Goal: Task Accomplishment & Management: Manage account settings

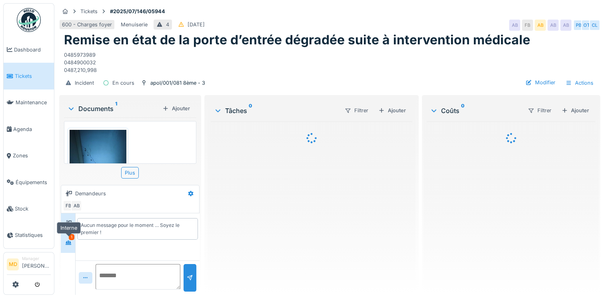
click at [68, 241] on icon at bounding box center [69, 243] width 6 height 4
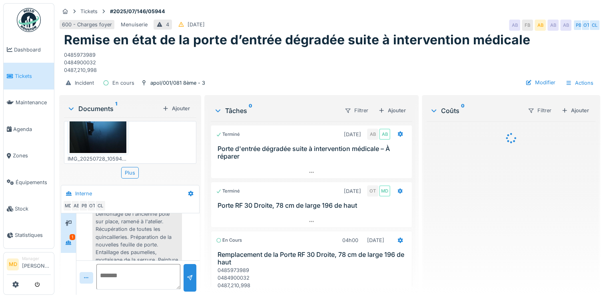
scroll to position [186, 0]
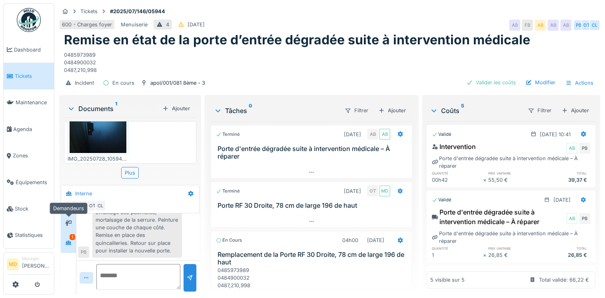
click at [66, 222] on icon at bounding box center [68, 223] width 6 height 6
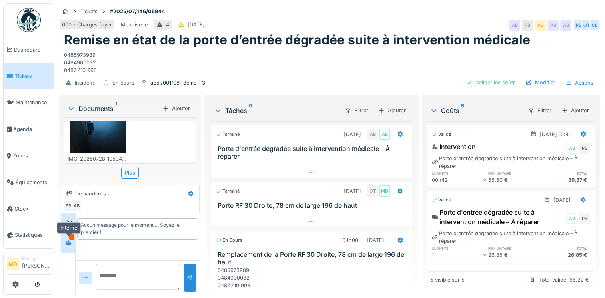
click at [68, 242] on icon at bounding box center [68, 242] width 6 height 5
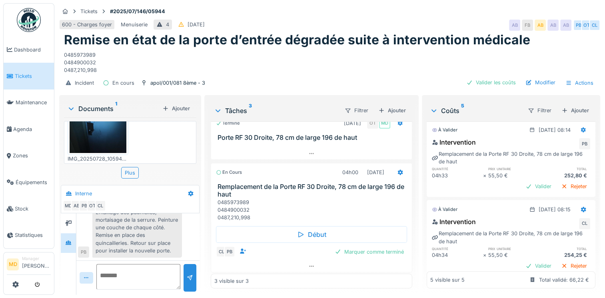
scroll to position [6, 0]
click at [308, 264] on icon at bounding box center [311, 266] width 6 height 5
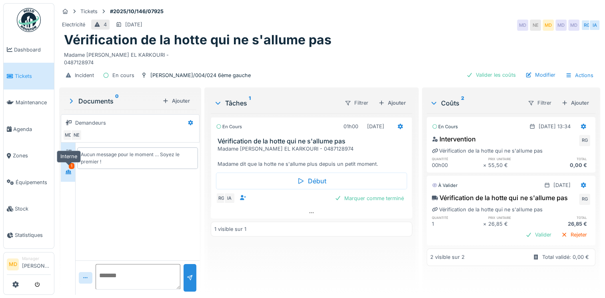
click at [66, 173] on icon at bounding box center [68, 172] width 6 height 5
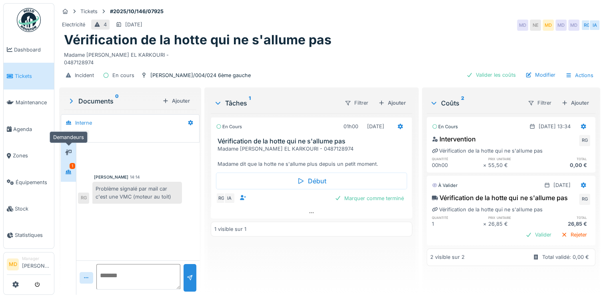
click at [72, 151] on icon at bounding box center [68, 153] width 6 height 6
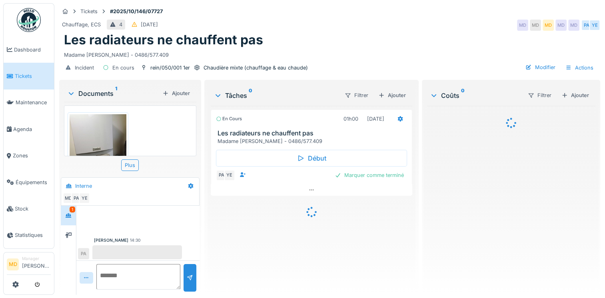
scroll to position [2, 0]
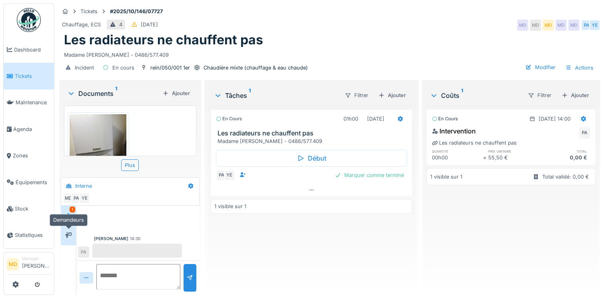
click at [74, 239] on div at bounding box center [68, 235] width 12 height 10
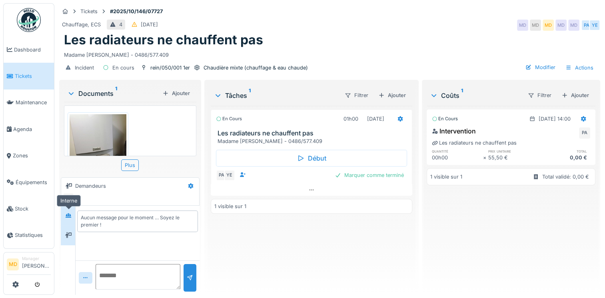
click at [73, 218] on div at bounding box center [68, 216] width 12 height 10
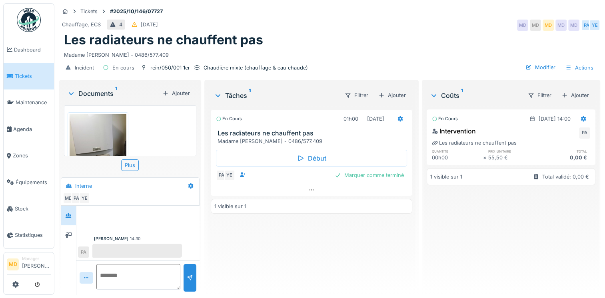
scroll to position [6, 0]
click at [134, 250] on div at bounding box center [137, 251] width 90 height 14
click at [100, 130] on img at bounding box center [98, 152] width 57 height 76
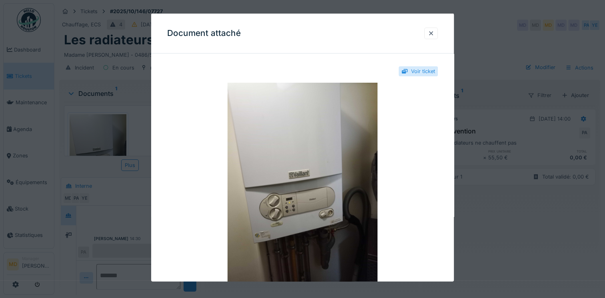
click at [510, 243] on div at bounding box center [302, 149] width 605 height 298
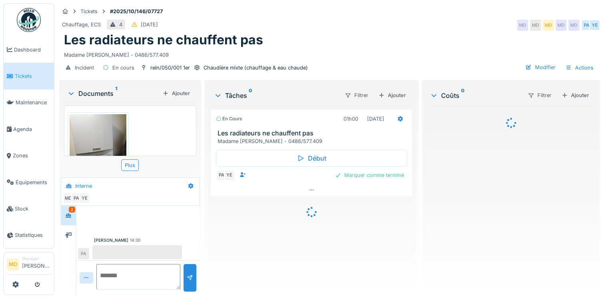
scroll to position [89, 0]
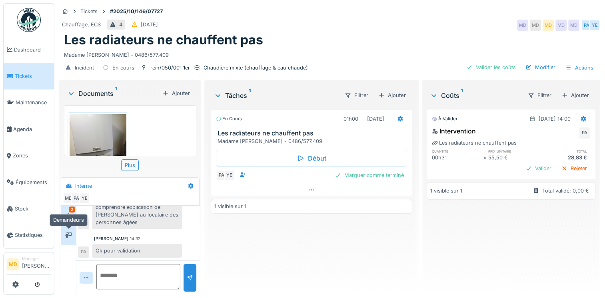
click at [73, 238] on div at bounding box center [68, 235] width 12 height 10
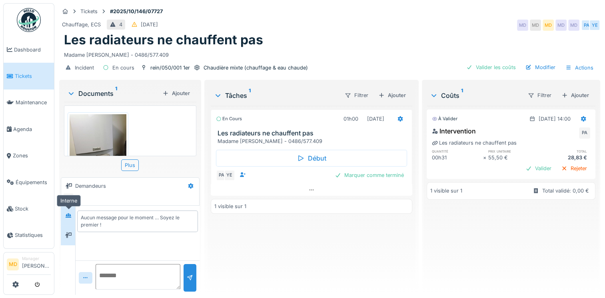
click at [71, 217] on icon at bounding box center [68, 215] width 6 height 5
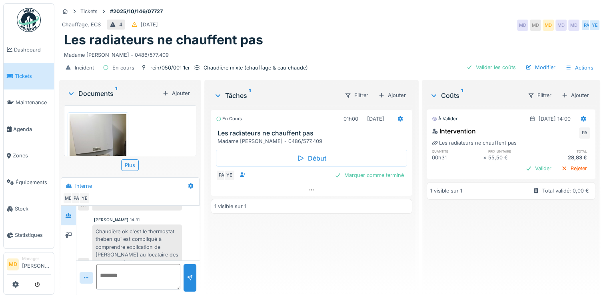
scroll to position [89, 0]
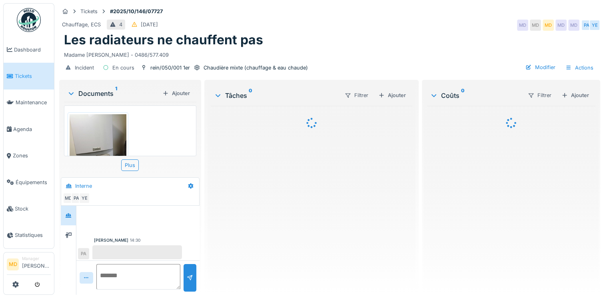
scroll to position [89, 0]
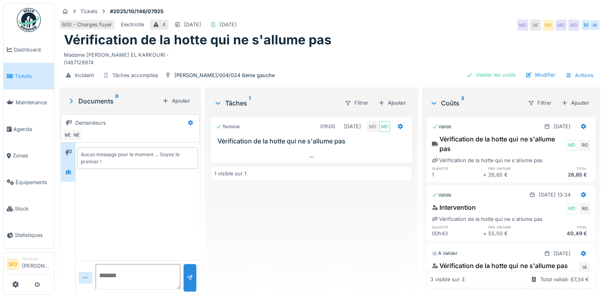
click at [74, 174] on div at bounding box center [68, 172] width 12 height 10
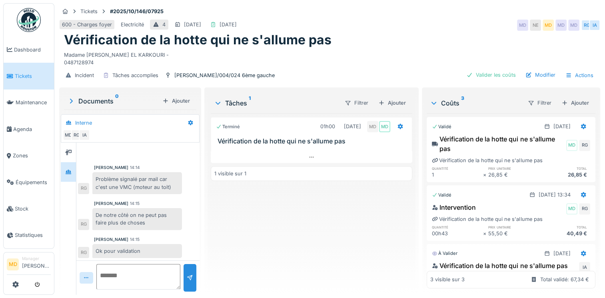
scroll to position [6, 0]
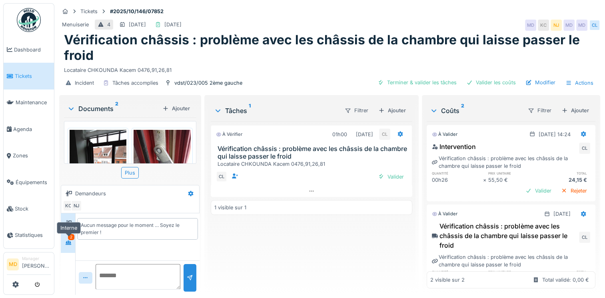
click at [70, 242] on icon at bounding box center [69, 243] width 6 height 4
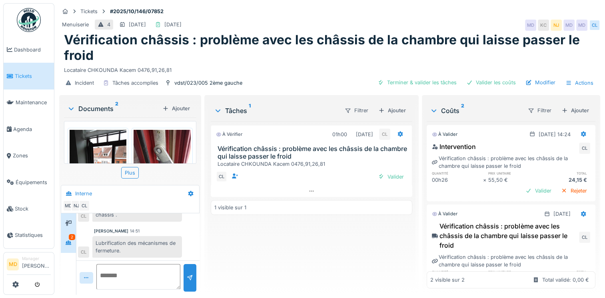
click at [74, 227] on div at bounding box center [68, 223] width 12 height 10
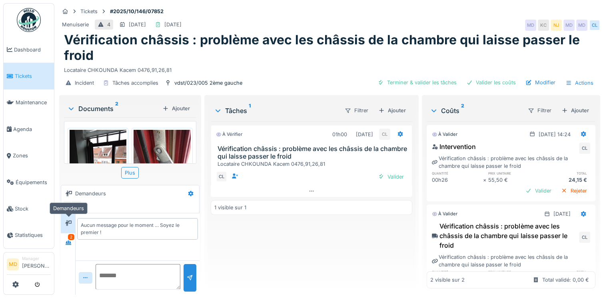
scroll to position [0, 0]
click at [70, 241] on icon at bounding box center [68, 242] width 6 height 5
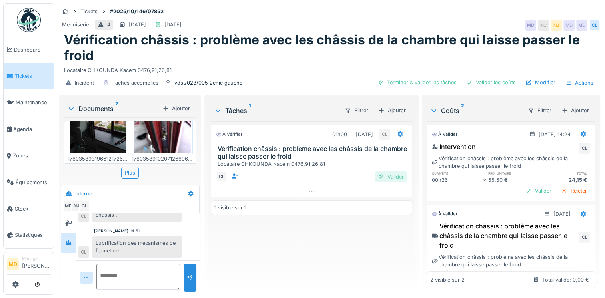
click at [391, 179] on div "Valider" at bounding box center [391, 177] width 32 height 11
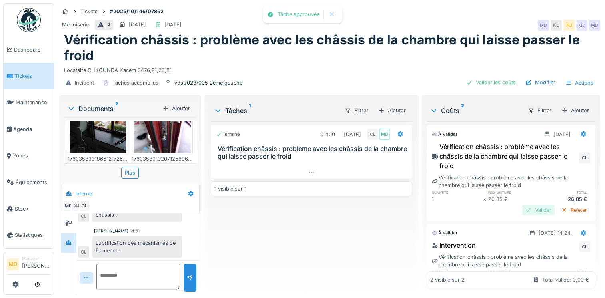
click at [526, 209] on div "Valider" at bounding box center [539, 210] width 32 height 11
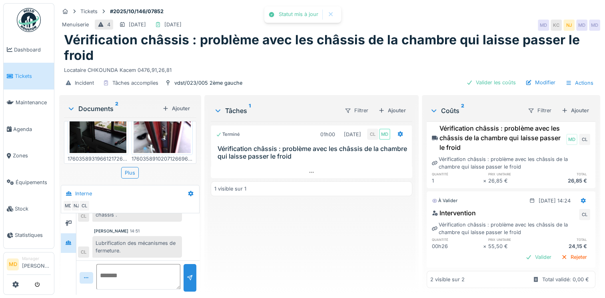
scroll to position [29, 0]
click at [523, 252] on div "Valider" at bounding box center [539, 257] width 32 height 11
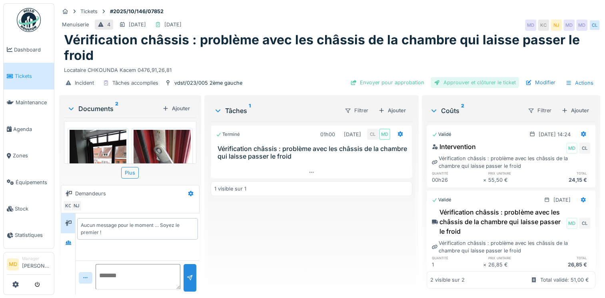
click at [465, 81] on div "Approuver et clôturer le ticket" at bounding box center [475, 82] width 88 height 11
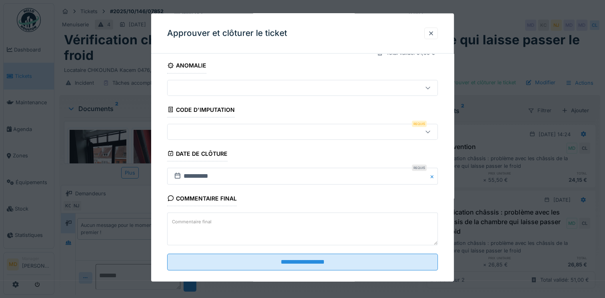
click at [214, 130] on div at bounding box center [286, 131] width 231 height 9
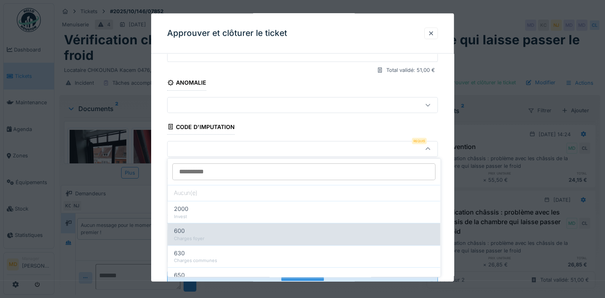
click at [197, 236] on div "Charges foyer" at bounding box center [304, 239] width 260 height 7
type input "***"
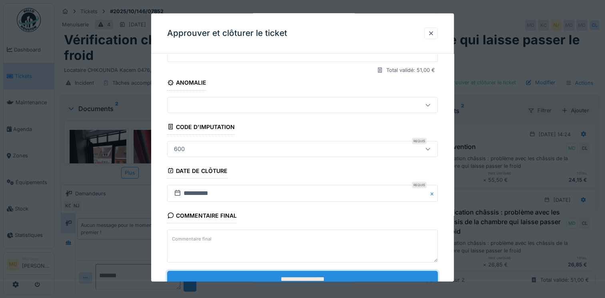
click at [268, 275] on input "**********" at bounding box center [302, 279] width 271 height 17
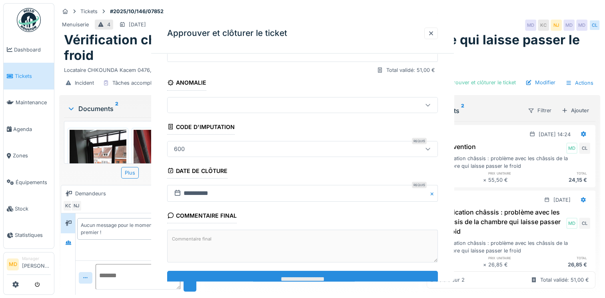
scroll to position [0, 0]
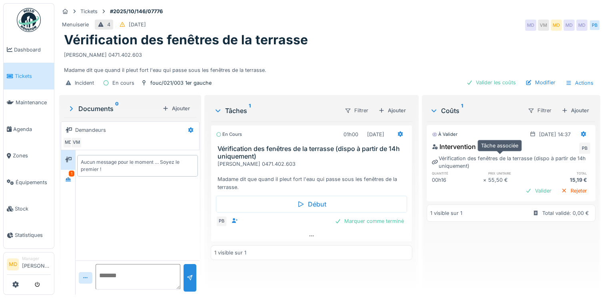
scroll to position [6, 0]
click at [67, 177] on icon at bounding box center [69, 179] width 6 height 4
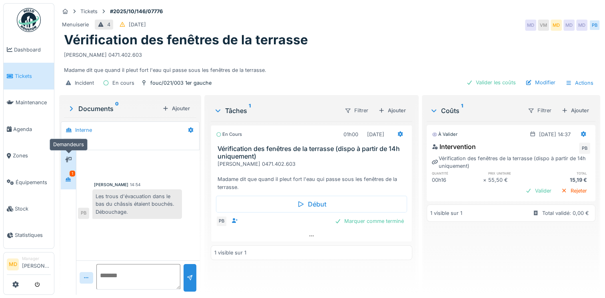
click at [69, 157] on icon at bounding box center [68, 160] width 6 height 6
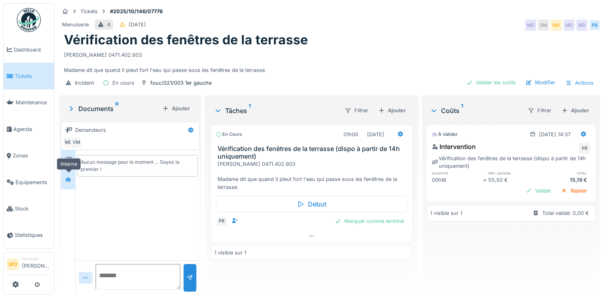
click at [74, 175] on div at bounding box center [68, 180] width 12 height 10
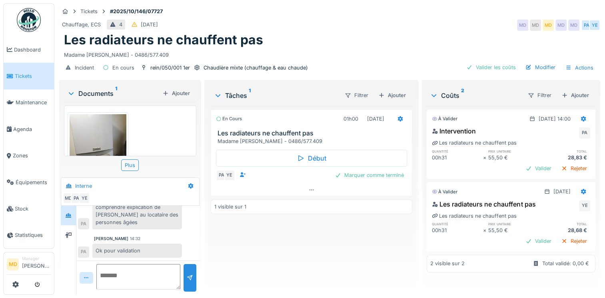
scroll to position [6, 0]
click at [562, 92] on div at bounding box center [565, 96] width 6 height 8
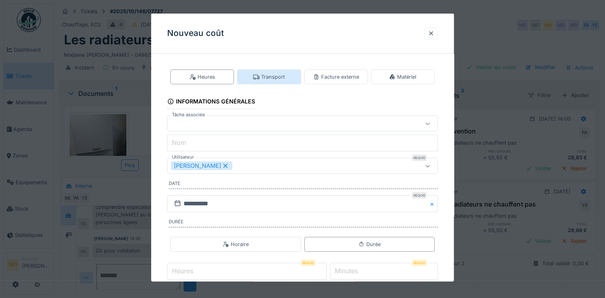
click at [261, 79] on div "Transport" at bounding box center [269, 77] width 32 height 8
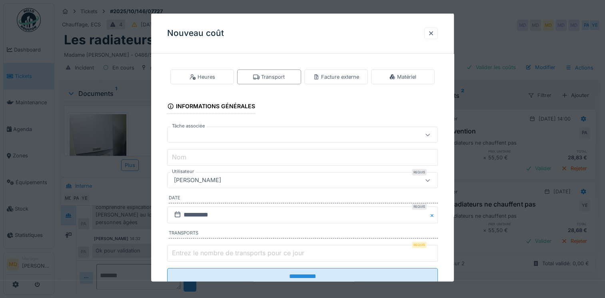
click at [228, 137] on div at bounding box center [286, 134] width 231 height 9
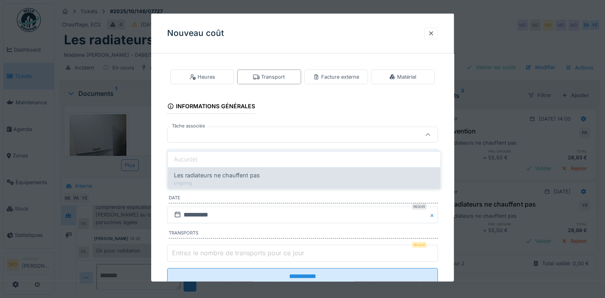
click at [217, 171] on span "Les radiateurs ne chauffent pas" at bounding box center [217, 175] width 86 height 9
type input "******"
type input "**********"
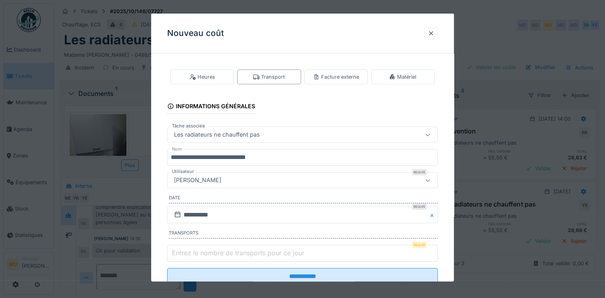
click at [234, 180] on div "[PERSON_NAME]" at bounding box center [286, 180] width 231 height 9
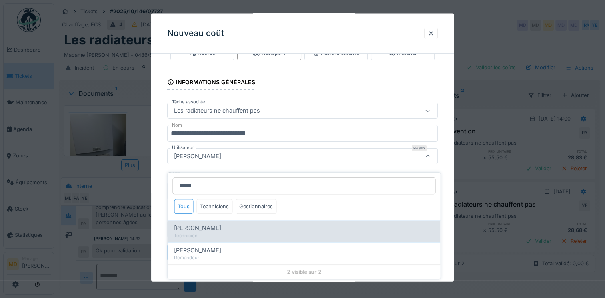
type input "*****"
click at [197, 224] on span "Peter Acheampong" at bounding box center [197, 228] width 47 height 9
type input "****"
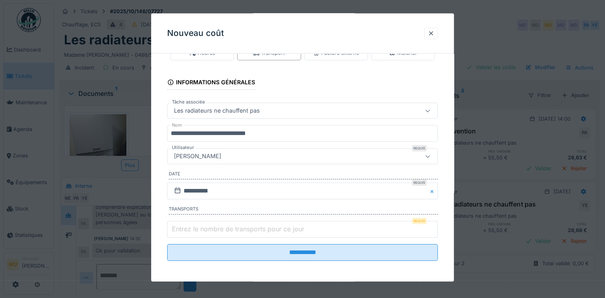
click at [249, 225] on label "Entrez le nombre de transports pour ce jour" at bounding box center [238, 229] width 136 height 10
click at [249, 225] on input "Entrez le nombre de transports pour ce jour" at bounding box center [302, 229] width 271 height 17
click at [243, 230] on label "Entrez le nombre de transports pour ce jour" at bounding box center [238, 229] width 136 height 10
click at [243, 230] on input "Entrez le nombre de transports pour ce jour" at bounding box center [302, 229] width 271 height 17
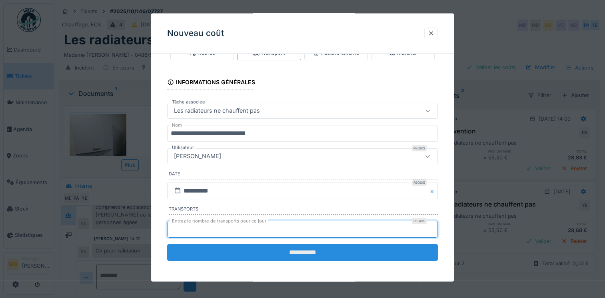
type input "*"
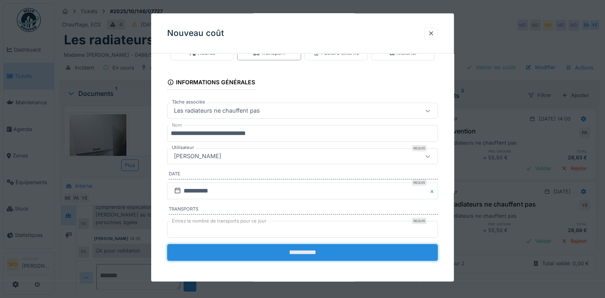
click at [292, 248] on input "**********" at bounding box center [302, 252] width 271 height 17
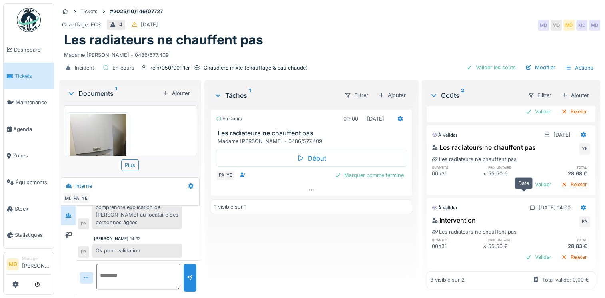
scroll to position [0, 0]
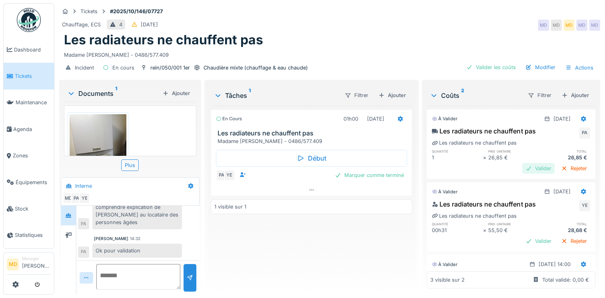
click at [531, 167] on div "Valider" at bounding box center [539, 168] width 32 height 11
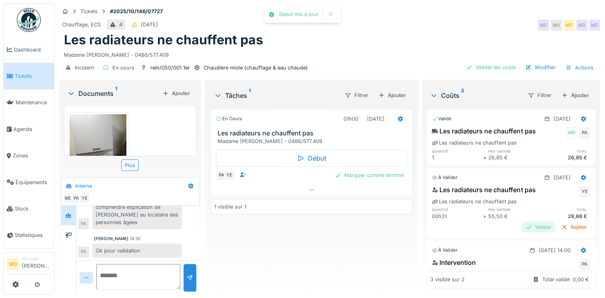
click at [523, 228] on div "Valider" at bounding box center [539, 227] width 32 height 11
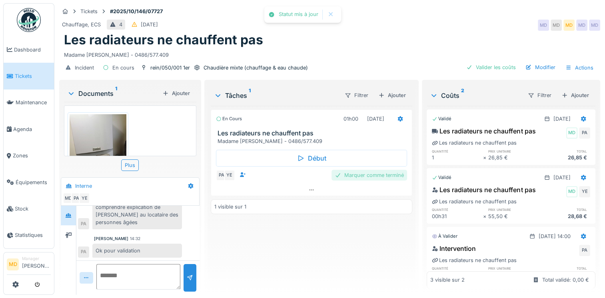
click at [366, 171] on div "Marquer comme terminé" at bounding box center [370, 175] width 76 height 11
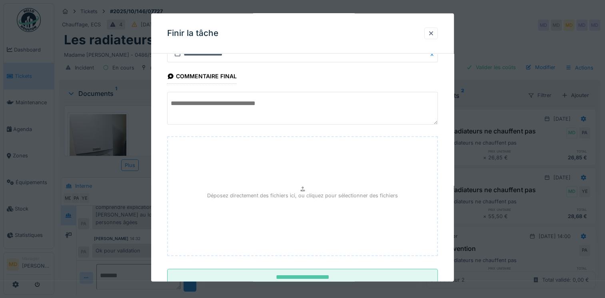
scroll to position [56, 0]
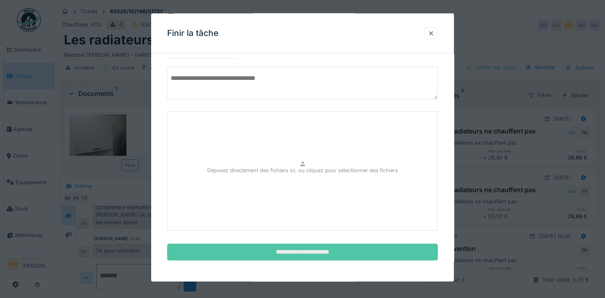
click at [326, 254] on input "**********" at bounding box center [302, 252] width 271 height 17
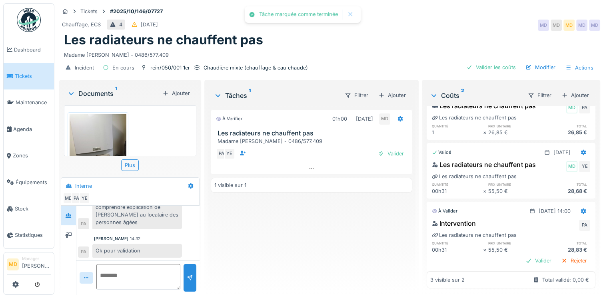
scroll to position [38, 0]
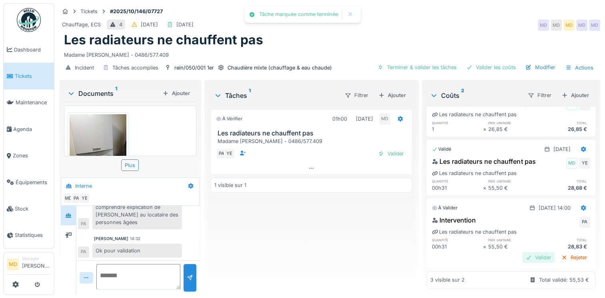
click at [523, 252] on div "Valider" at bounding box center [539, 257] width 32 height 11
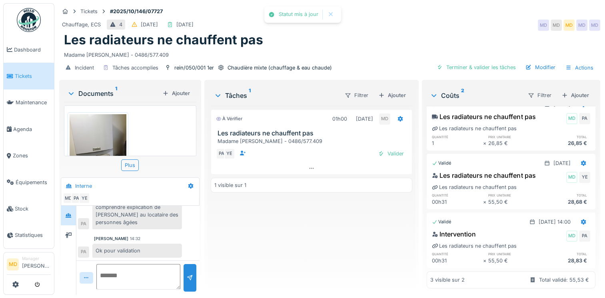
scroll to position [24, 0]
click at [399, 152] on div "Valider" at bounding box center [391, 153] width 32 height 11
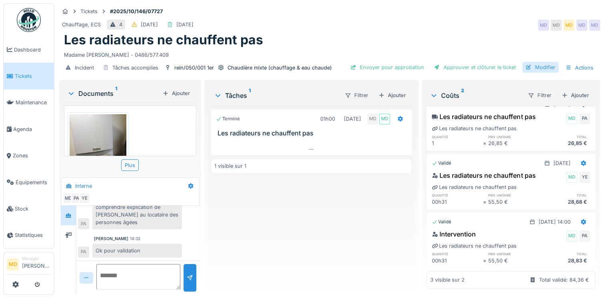
click at [536, 65] on div "Modifier" at bounding box center [541, 67] width 36 height 11
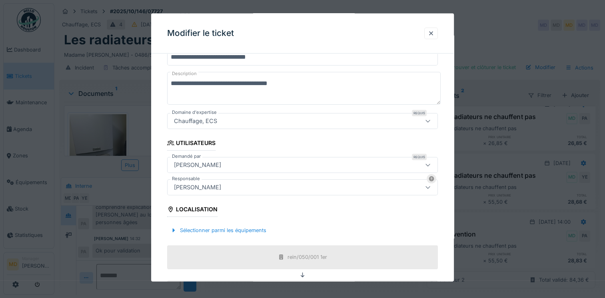
click at [216, 161] on div "[PERSON_NAME]" at bounding box center [286, 165] width 231 height 9
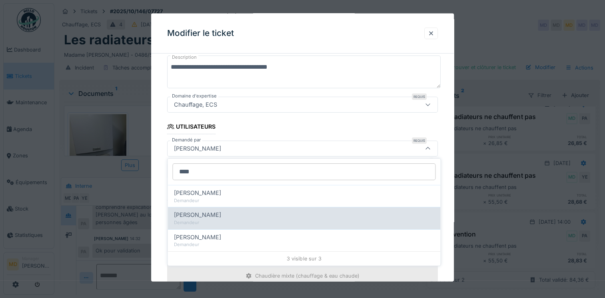
type input "****"
click at [215, 226] on div "Demandeur" at bounding box center [304, 223] width 260 height 7
type input "****"
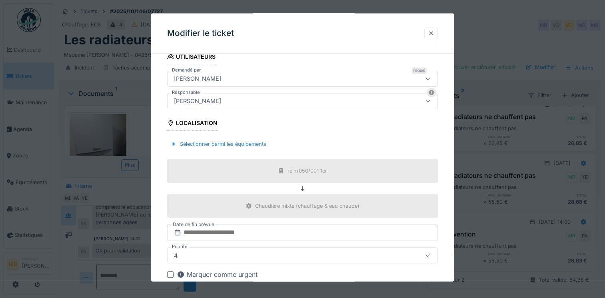
scroll to position [253, 0]
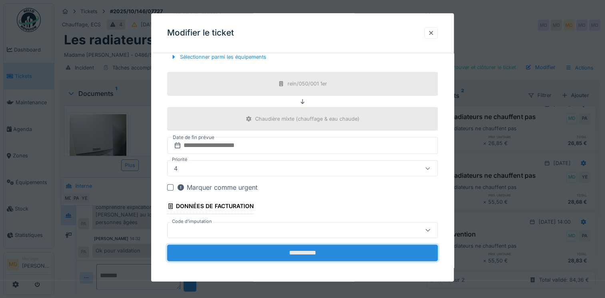
click at [314, 249] on input "**********" at bounding box center [302, 253] width 271 height 17
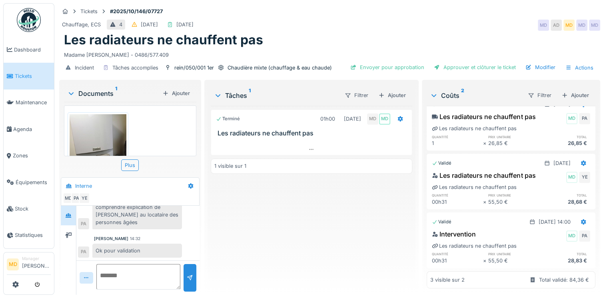
scroll to position [24, 0]
click at [477, 59] on div "Incident Tâches accomplies rein/050/001 1er Chaudière mixte (chauffage & eau ch…" at bounding box center [329, 68] width 541 height 18
click at [467, 63] on div "Approuver et clôturer le ticket" at bounding box center [475, 67] width 88 height 11
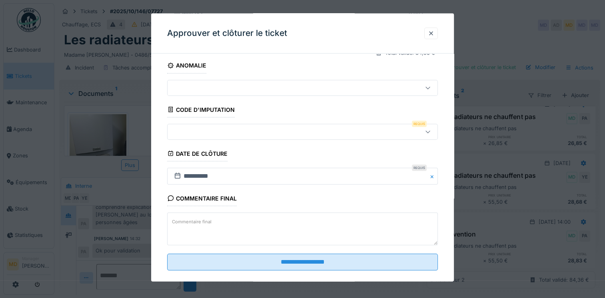
click at [196, 128] on div at bounding box center [286, 131] width 231 height 9
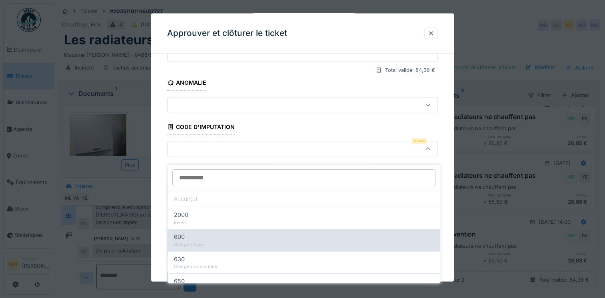
click at [196, 242] on div "Charges foyer" at bounding box center [304, 245] width 260 height 7
type input "***"
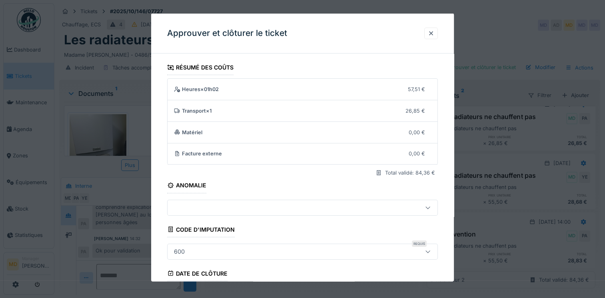
scroll to position [129, 0]
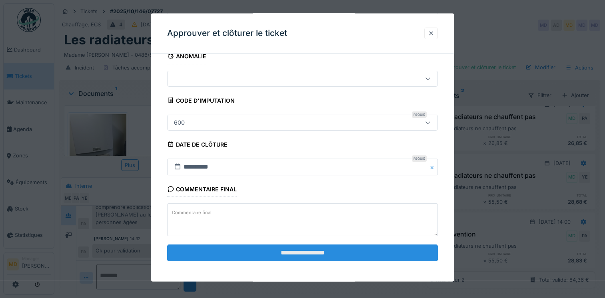
click at [285, 255] on input "**********" at bounding box center [302, 253] width 271 height 17
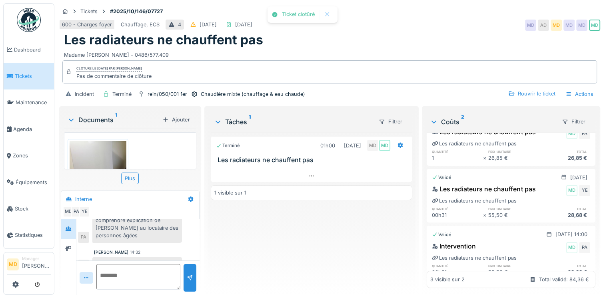
scroll to position [23, 0]
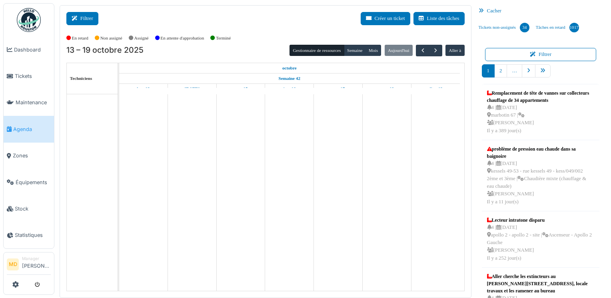
click at [88, 22] on button "Filtrer" at bounding box center [82, 18] width 32 height 13
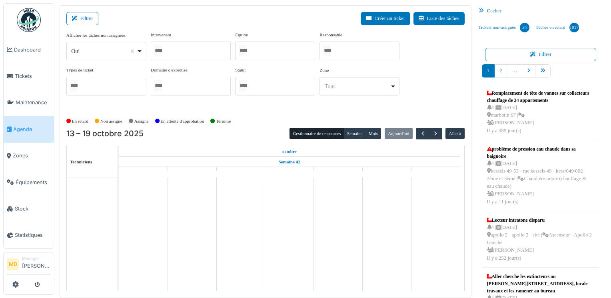
click at [190, 52] on div at bounding box center [191, 51] width 80 height 19
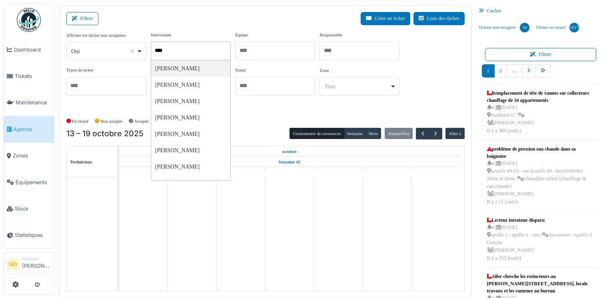
type input "*****"
click at [427, 83] on div "**********" at bounding box center [265, 70] width 399 height 77
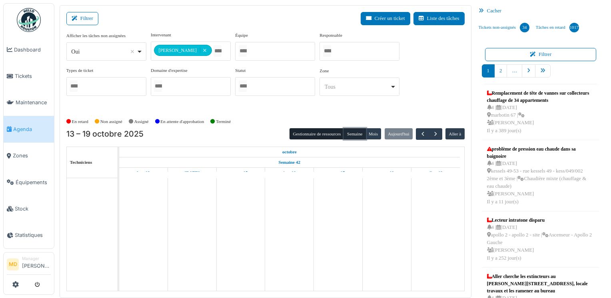
click at [353, 133] on button "Semaine" at bounding box center [355, 133] width 22 height 11
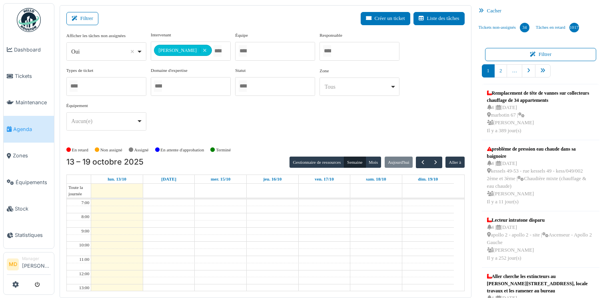
click at [488, 9] on div "Cacher" at bounding box center [541, 11] width 131 height 12
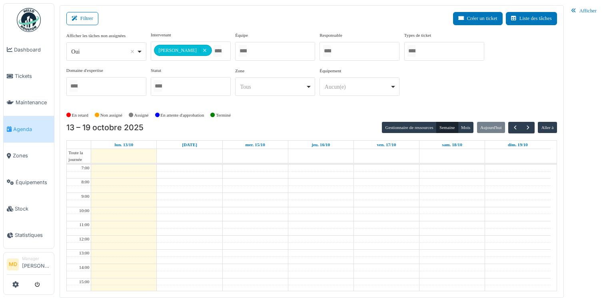
click at [514, 95] on div "**********" at bounding box center [311, 67] width 491 height 71
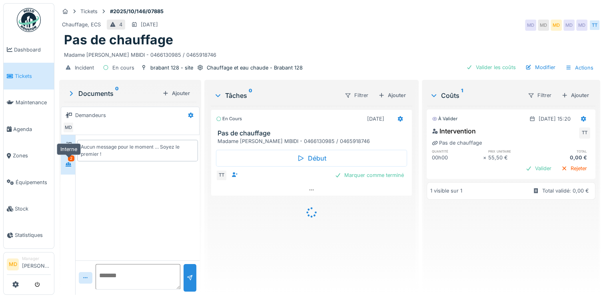
click at [71, 162] on icon at bounding box center [68, 164] width 6 height 5
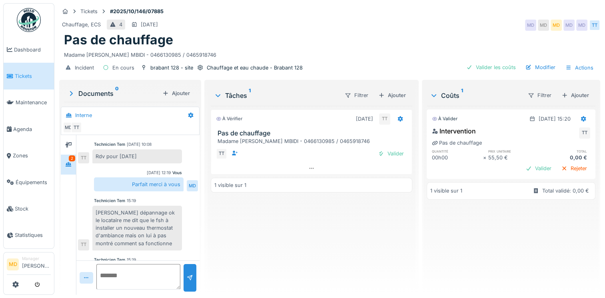
scroll to position [148, 0]
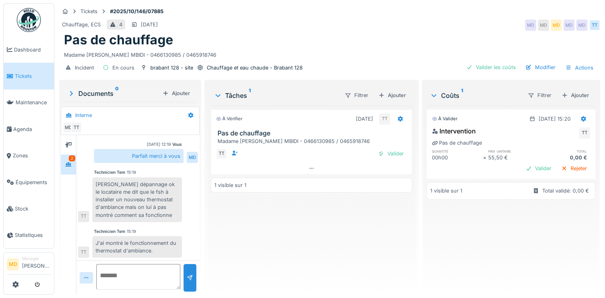
click at [140, 265] on textarea at bounding box center [138, 277] width 84 height 26
type textarea "**********"
click at [190, 274] on div at bounding box center [190, 278] width 6 height 8
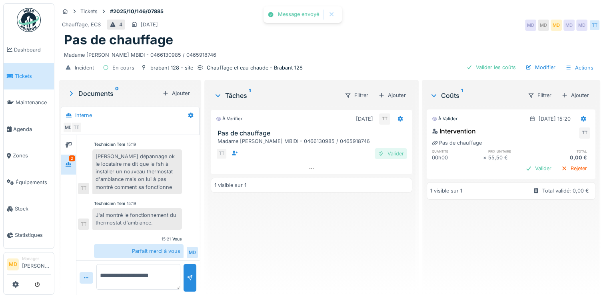
click at [392, 148] on div "Valider" at bounding box center [391, 153] width 32 height 11
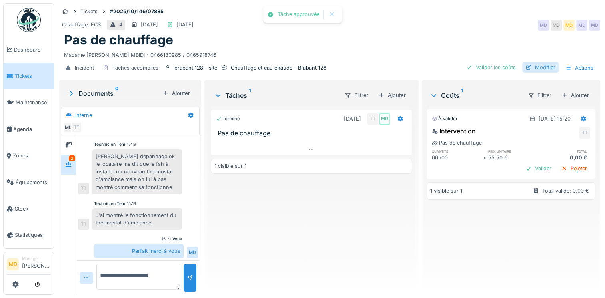
click at [529, 64] on div "Modifier" at bounding box center [541, 67] width 36 height 11
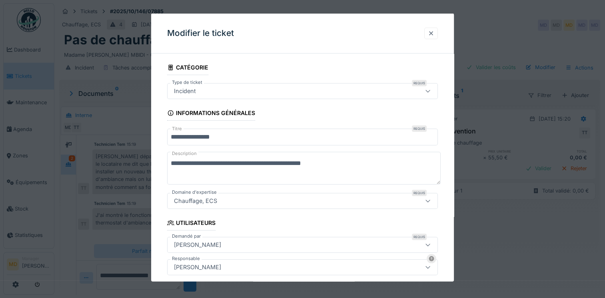
click at [434, 30] on div at bounding box center [431, 33] width 6 height 8
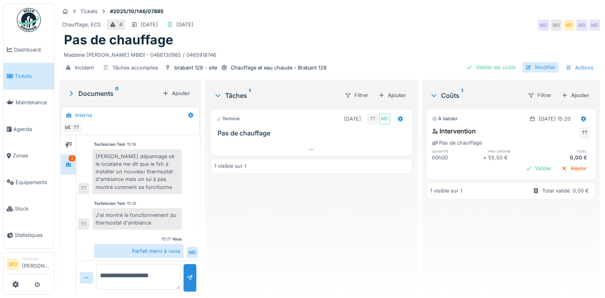
click at [534, 62] on div "Modifier" at bounding box center [541, 67] width 36 height 11
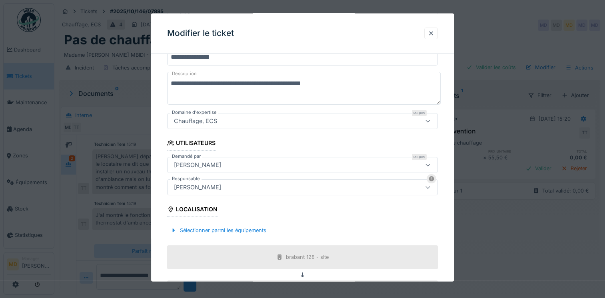
click at [208, 184] on div "[PERSON_NAME]" at bounding box center [198, 187] width 54 height 9
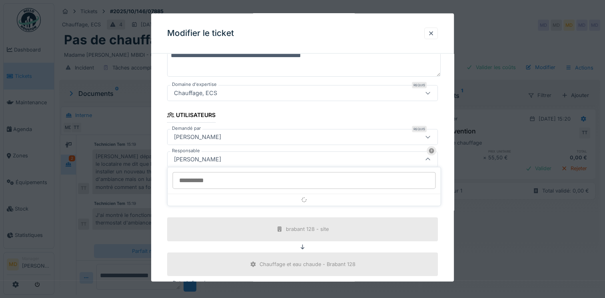
scroll to position [119, 0]
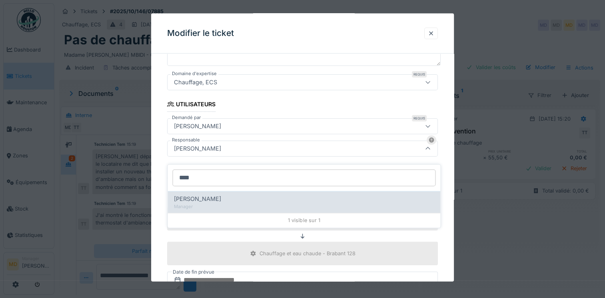
type input "****"
click at [205, 195] on span "Edmond Fayt" at bounding box center [197, 199] width 47 height 9
type input "****"
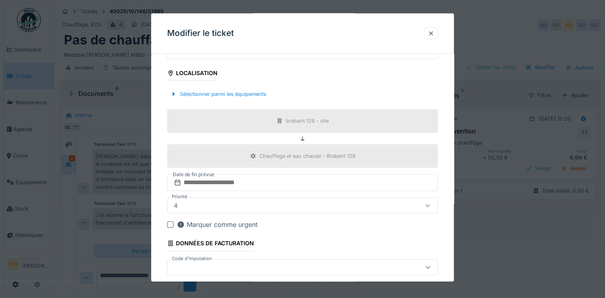
scroll to position [253, 0]
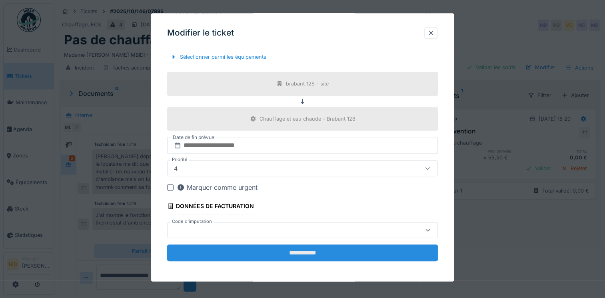
click at [276, 254] on input "**********" at bounding box center [302, 253] width 271 height 17
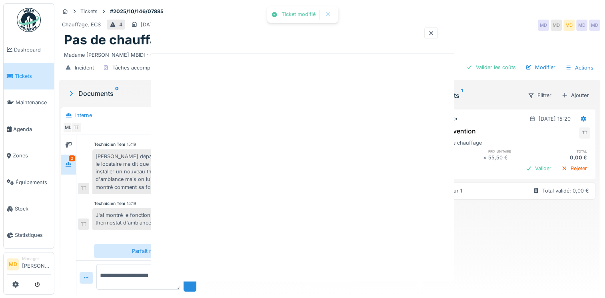
scroll to position [0, 0]
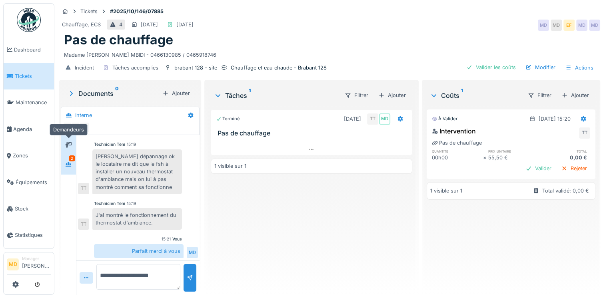
click at [74, 140] on div at bounding box center [68, 145] width 12 height 10
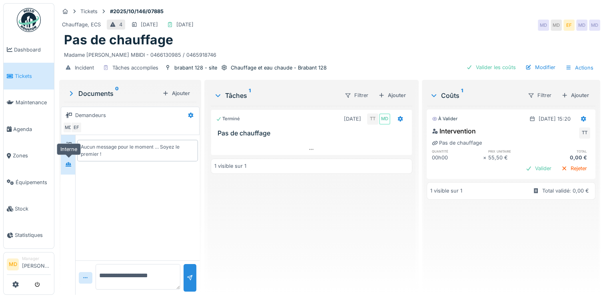
click at [72, 161] on div at bounding box center [68, 165] width 6 height 8
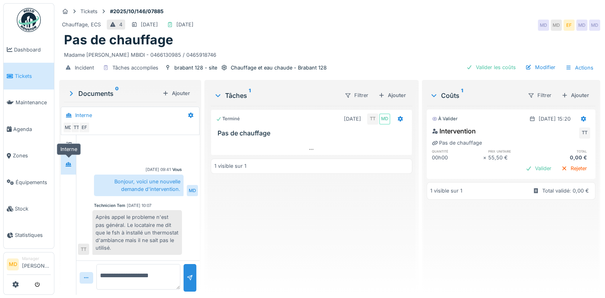
scroll to position [176, 0]
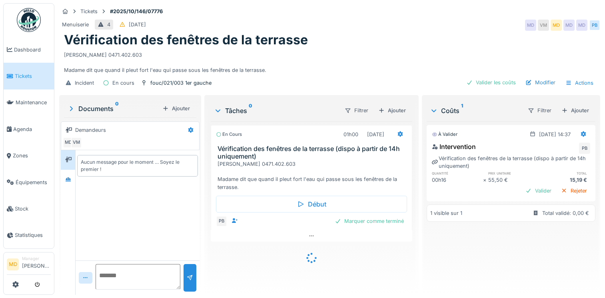
scroll to position [6, 0]
click at [561, 105] on div "Ajouter" at bounding box center [576, 110] width 34 height 11
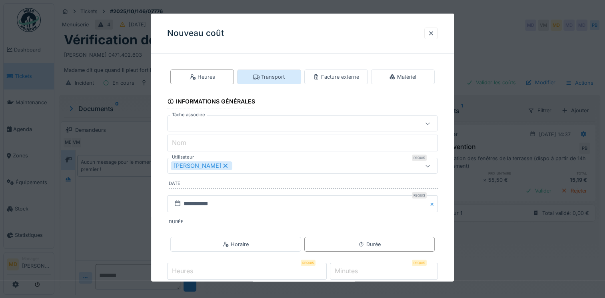
click at [272, 78] on div "Transport" at bounding box center [269, 77] width 32 height 8
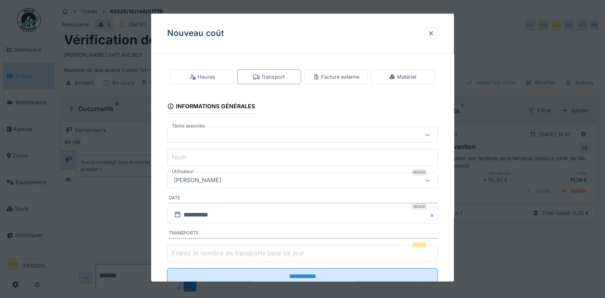
click at [218, 135] on div at bounding box center [286, 134] width 231 height 9
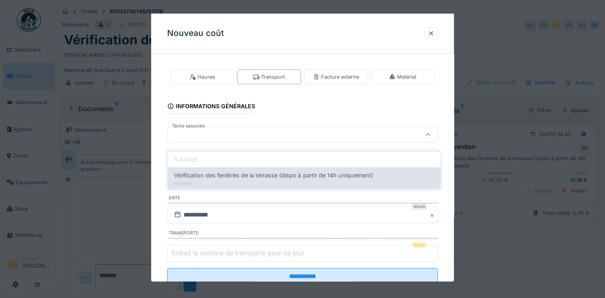
click at [207, 171] on span "Vérification des fenêtres de la terrasse (dispo à partir de 14h uniquement)" at bounding box center [273, 175] width 199 height 9
type input "******"
type input "**********"
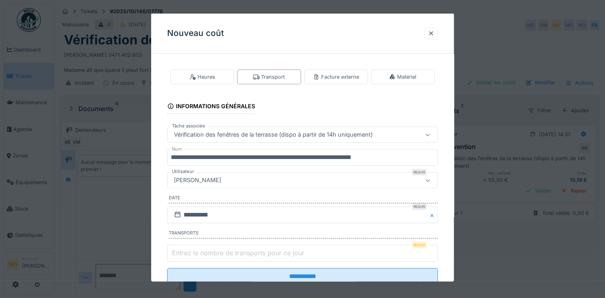
click at [217, 181] on div "[PERSON_NAME]" at bounding box center [286, 180] width 231 height 9
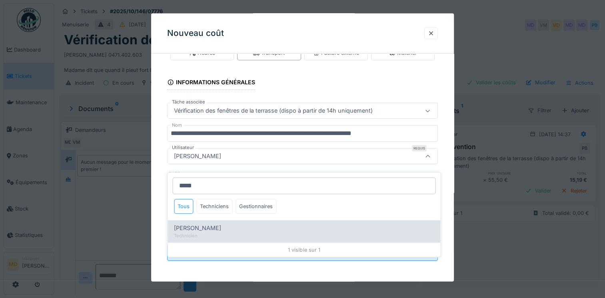
type input "*****"
click at [210, 233] on div "Technicien" at bounding box center [304, 236] width 260 height 7
type input "****"
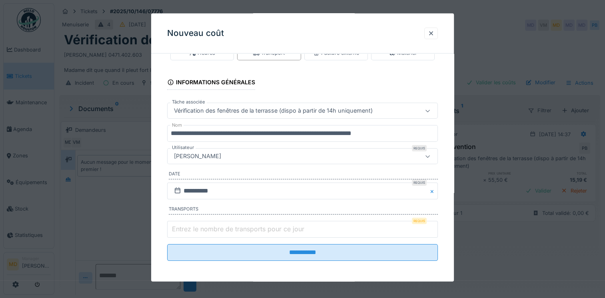
click at [241, 228] on label "Entrez le nombre de transports pour ce jour" at bounding box center [238, 229] width 136 height 10
click at [241, 228] on input "Entrez le nombre de transports pour ce jour" at bounding box center [302, 229] width 271 height 17
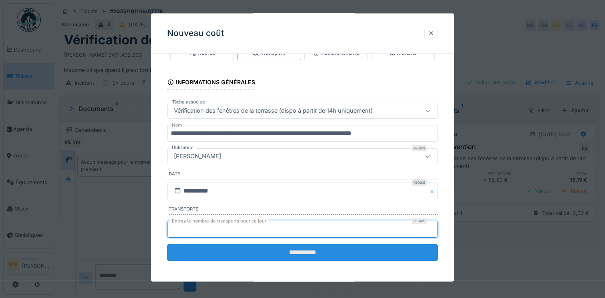
type input "*"
click at [255, 250] on input "**********" at bounding box center [302, 252] width 271 height 17
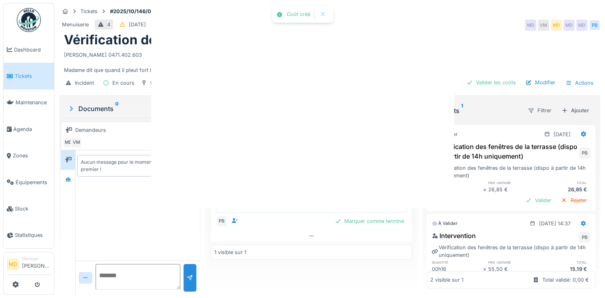
scroll to position [0, 0]
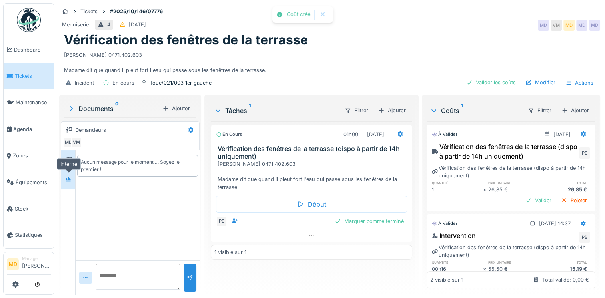
click at [68, 176] on div at bounding box center [68, 180] width 6 height 8
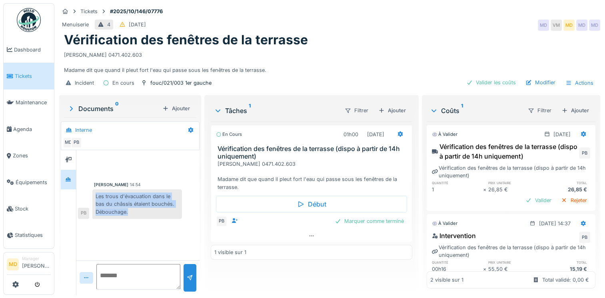
drag, startPoint x: 133, startPoint y: 203, endPoint x: 95, endPoint y: 189, distance: 40.1
click at [95, 190] on div "Les trous d'évacuation dans le bas du châssis étaient bouchés. Débouchage." at bounding box center [137, 205] width 90 height 30
drag, startPoint x: 95, startPoint y: 189, endPoint x: 111, endPoint y: 194, distance: 16.4
copy div "Les trous d'évacuation dans le bas du châssis étaient bouchés. Débouchage."
click at [339, 216] on div "Marquer comme terminé" at bounding box center [370, 221] width 76 height 11
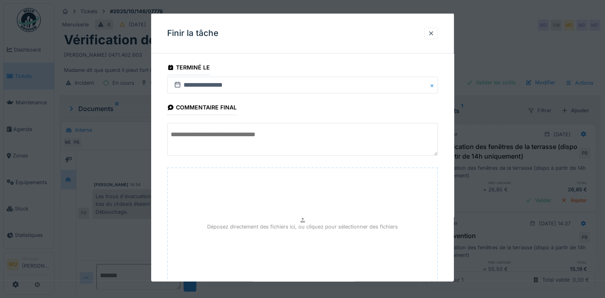
paste textarea "**********"
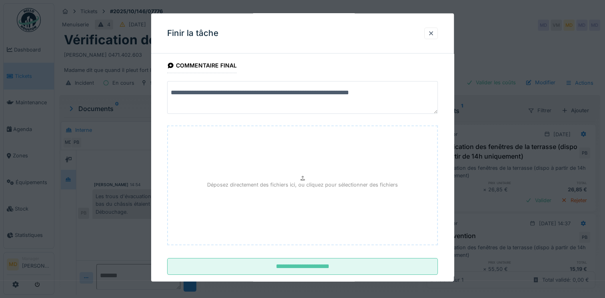
scroll to position [56, 0]
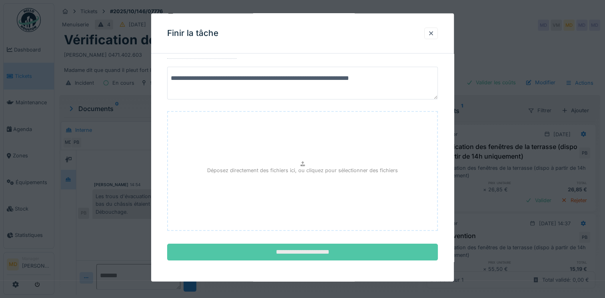
type textarea "**********"
click at [239, 249] on input "**********" at bounding box center [302, 252] width 271 height 17
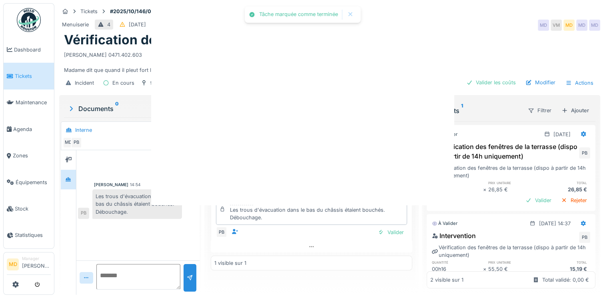
scroll to position [0, 0]
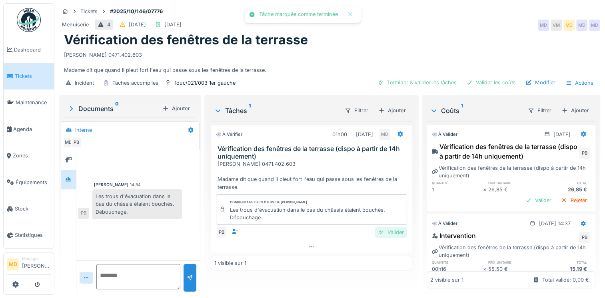
click at [386, 228] on div "Valider" at bounding box center [391, 232] width 32 height 11
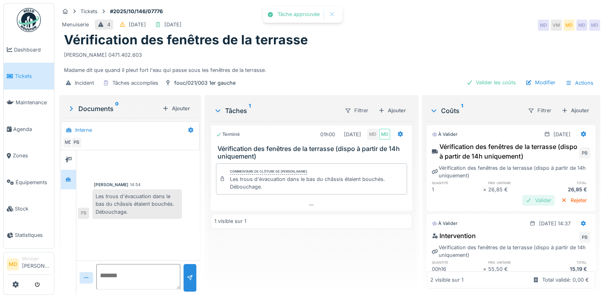
click at [528, 195] on div "Valider" at bounding box center [539, 200] width 32 height 11
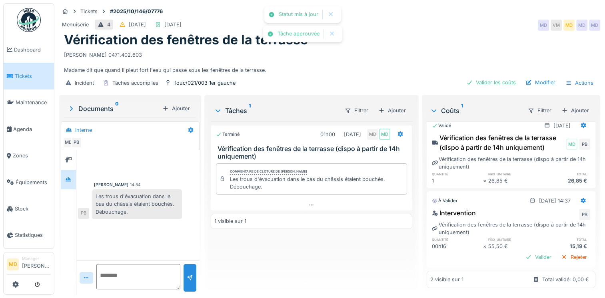
scroll to position [29, 0]
click at [532, 252] on div "Valider" at bounding box center [539, 257] width 32 height 11
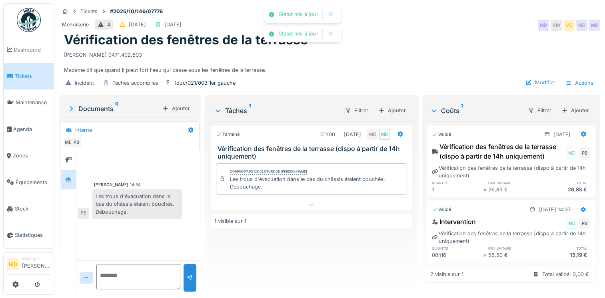
scroll to position [14, 0]
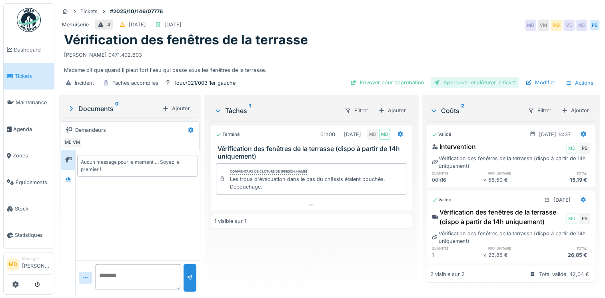
click at [469, 82] on div "Approuver et clôturer le ticket" at bounding box center [475, 82] width 88 height 11
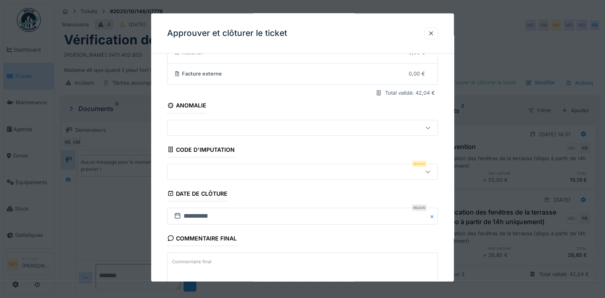
click at [208, 170] on div at bounding box center [286, 171] width 231 height 9
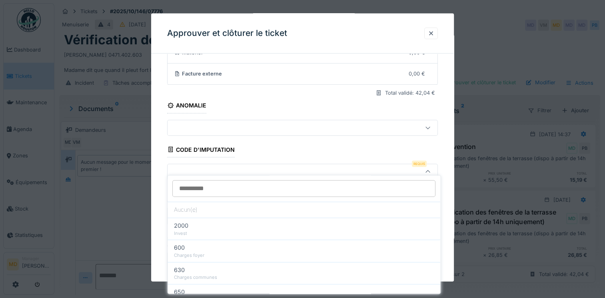
scroll to position [103, 0]
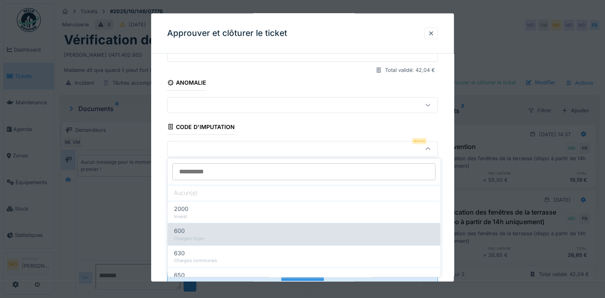
click at [200, 234] on div "600" at bounding box center [304, 231] width 260 height 9
type input "***"
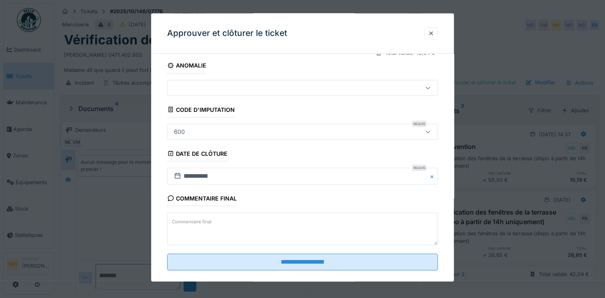
scroll to position [129, 0]
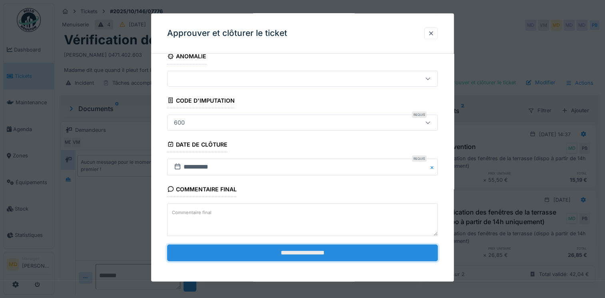
click at [228, 252] on input "**********" at bounding box center [302, 253] width 271 height 17
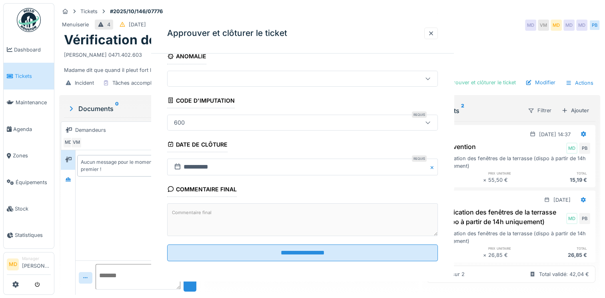
scroll to position [0, 0]
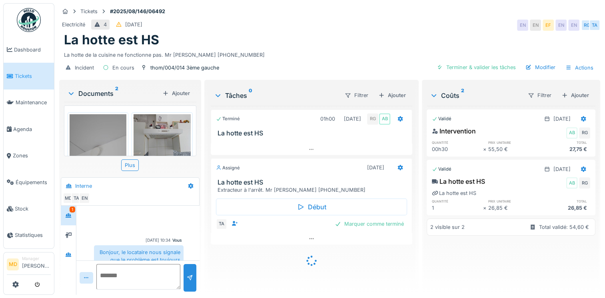
scroll to position [543, 0]
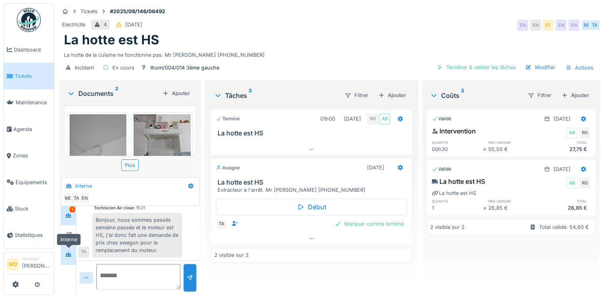
click at [69, 254] on icon at bounding box center [68, 254] width 6 height 5
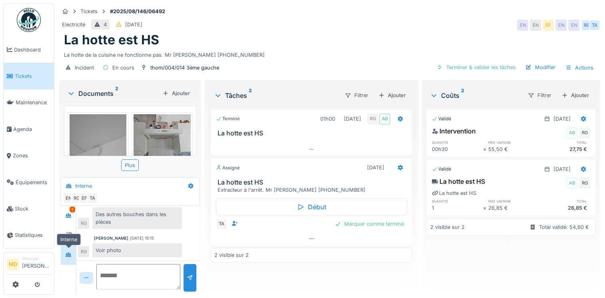
scroll to position [96, 0]
click at [72, 215] on div at bounding box center [68, 216] width 12 height 10
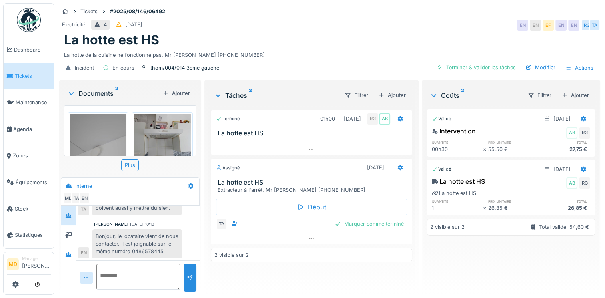
scroll to position [543, 0]
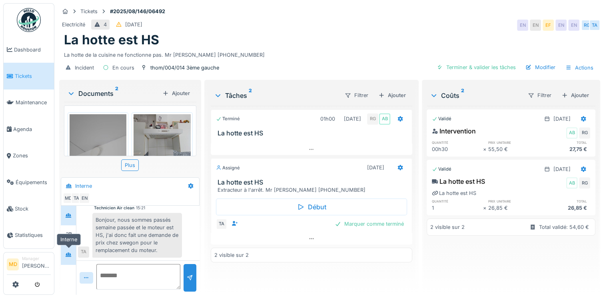
click at [66, 253] on icon at bounding box center [69, 255] width 6 height 4
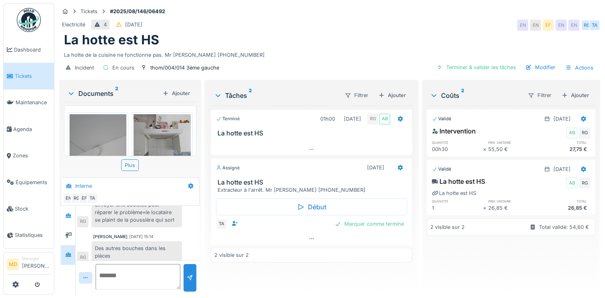
scroll to position [24, 0]
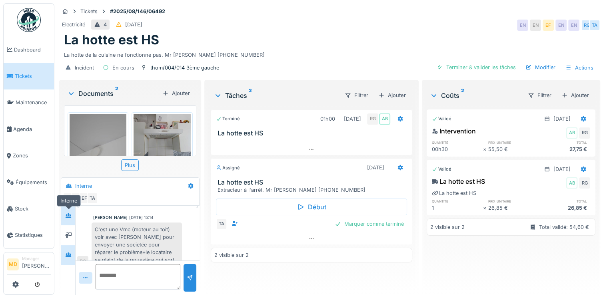
click at [68, 214] on icon at bounding box center [69, 216] width 6 height 4
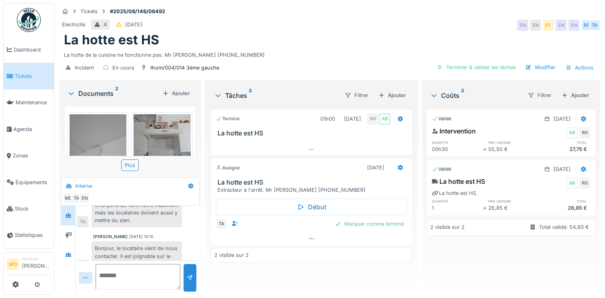
scroll to position [496, 0]
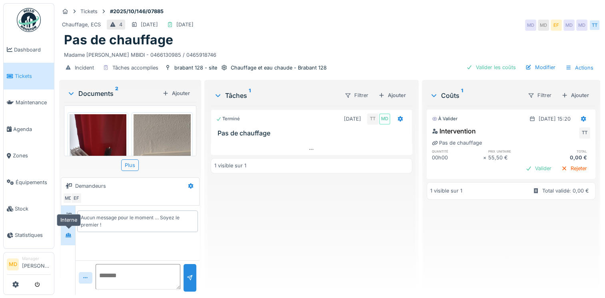
click at [66, 233] on icon at bounding box center [68, 235] width 6 height 5
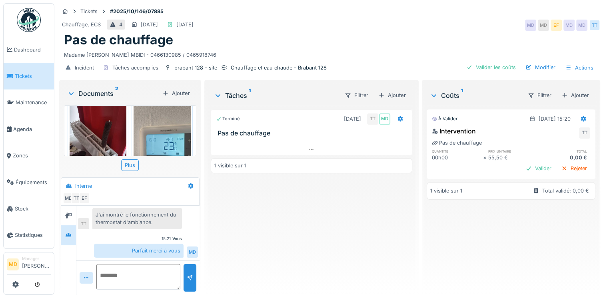
scroll to position [80, 0]
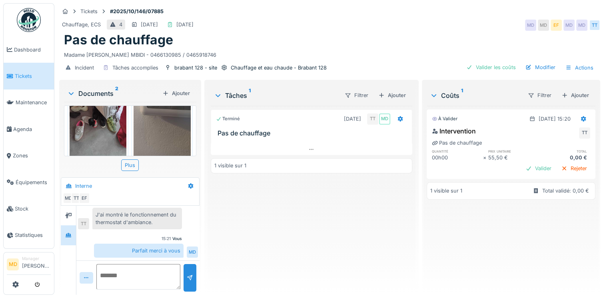
click at [170, 129] on img at bounding box center [162, 96] width 57 height 124
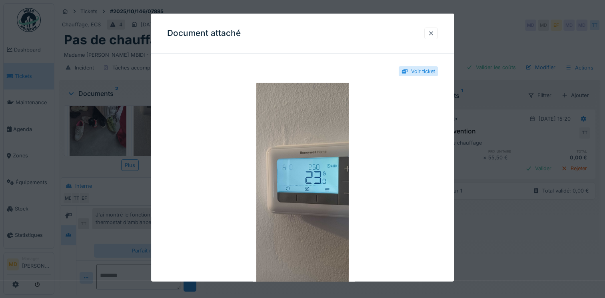
click at [431, 35] on div at bounding box center [431, 33] width 6 height 8
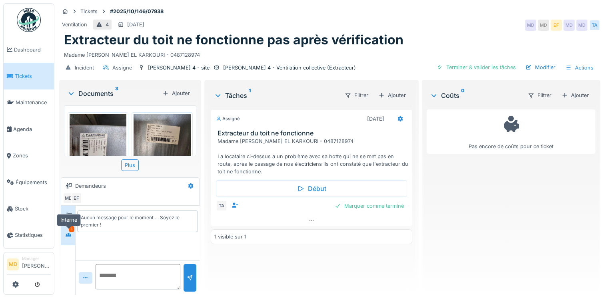
click at [65, 240] on div at bounding box center [68, 235] width 12 height 10
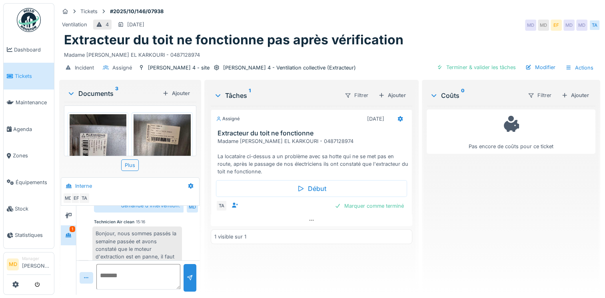
scroll to position [68, 0]
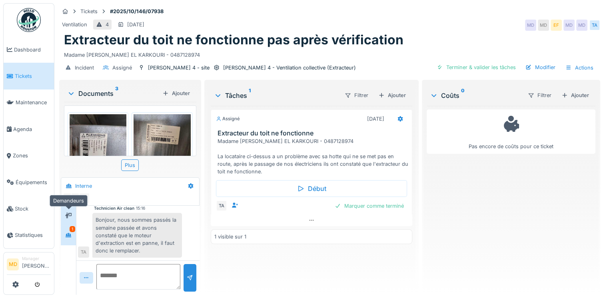
click at [70, 219] on div at bounding box center [68, 216] width 6 height 8
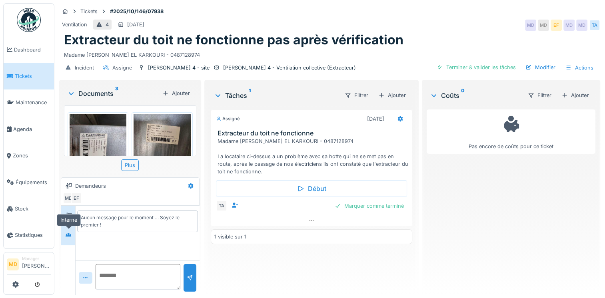
click at [70, 238] on div at bounding box center [68, 236] width 6 height 8
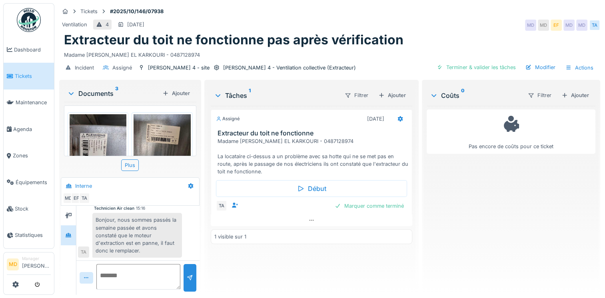
scroll to position [6, 0]
click at [132, 268] on textarea at bounding box center [138, 277] width 84 height 26
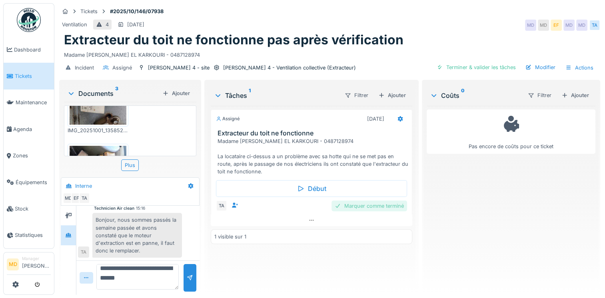
scroll to position [7, 0]
type textarea "**********"
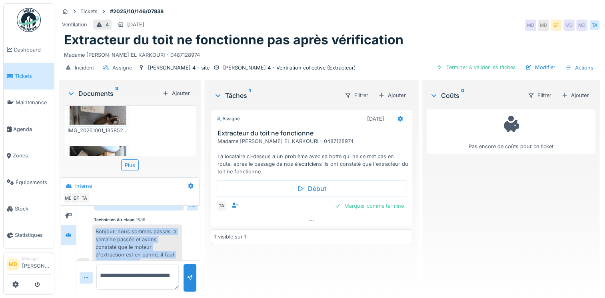
scroll to position [96, 0]
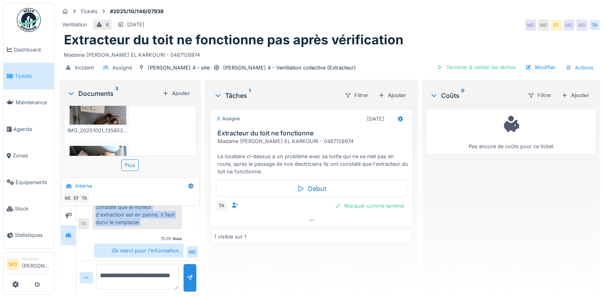
drag, startPoint x: 94, startPoint y: 224, endPoint x: 140, endPoint y: 215, distance: 46.8
click at [140, 215] on div "Bonjour, nous sommes passés la semaine passée et avons constaté que le moteur d…" at bounding box center [137, 207] width 90 height 45
copy div "Bonjour, nous sommes passés la semaine passée et avons constaté que le moteur d…"
click at [380, 202] on div "Marquer comme terminé" at bounding box center [370, 206] width 76 height 11
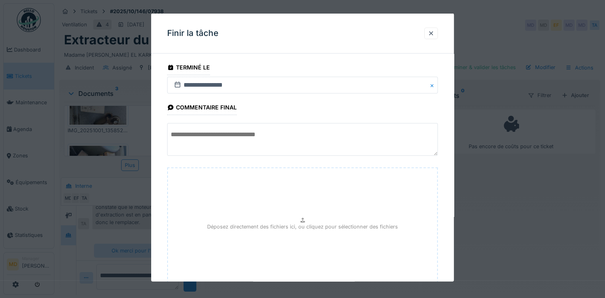
click at [246, 140] on textarea at bounding box center [302, 139] width 271 height 33
paste textarea "**********"
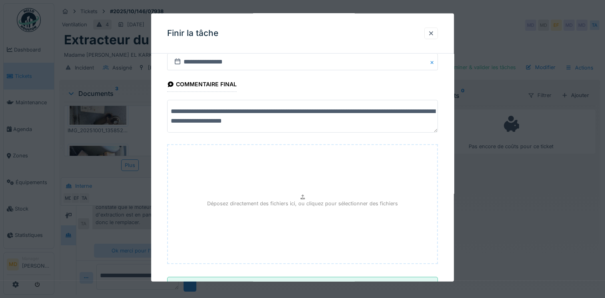
scroll to position [56, 0]
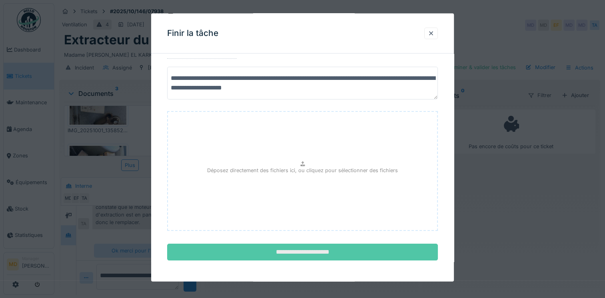
type textarea "**********"
click at [312, 253] on input "**********" at bounding box center [302, 252] width 271 height 17
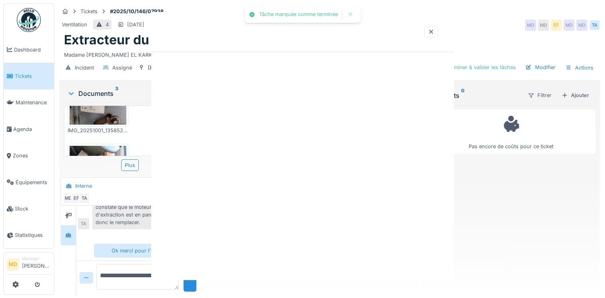
scroll to position [0, 0]
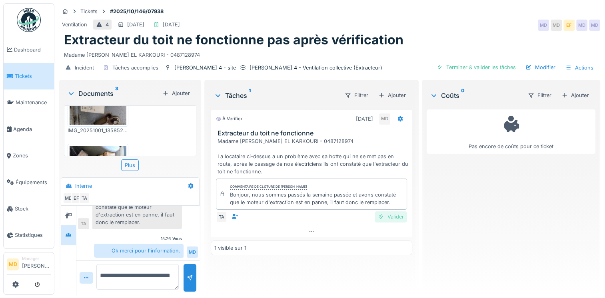
click at [391, 212] on div "Valider" at bounding box center [391, 217] width 32 height 11
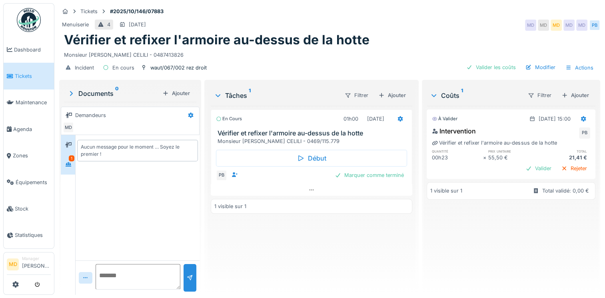
click at [72, 160] on div "1" at bounding box center [72, 159] width 6 height 6
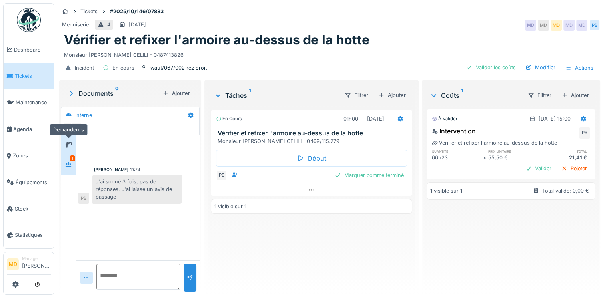
click at [73, 146] on div at bounding box center [68, 145] width 12 height 10
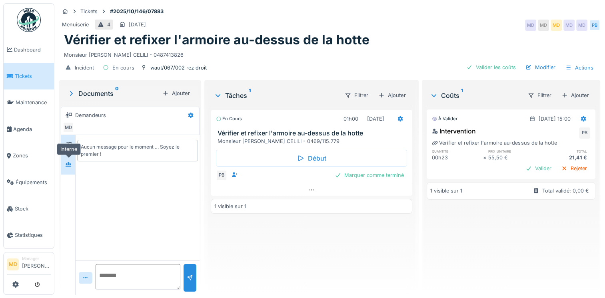
click at [73, 166] on div at bounding box center [68, 165] width 12 height 10
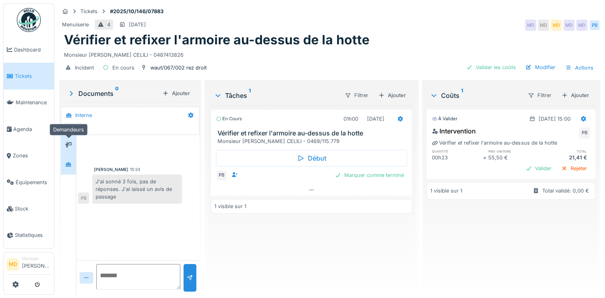
click at [71, 144] on icon at bounding box center [68, 145] width 6 height 6
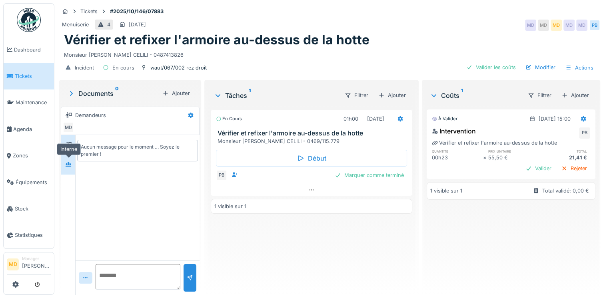
click at [71, 166] on icon at bounding box center [69, 164] width 6 height 4
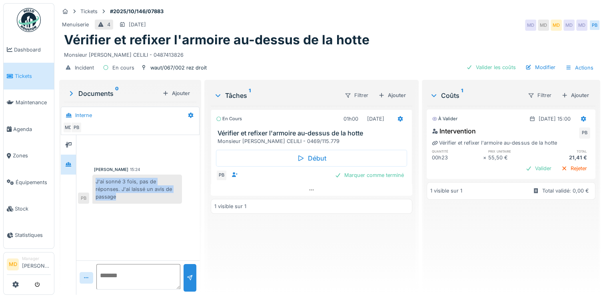
drag, startPoint x: 95, startPoint y: 180, endPoint x: 144, endPoint y: 199, distance: 52.1
click at [144, 199] on div "J'ai sonné 3 fois, pas de réponses. J'ai laissé un avis de passage" at bounding box center [137, 190] width 90 height 30
copy div "J'ai sonné 3 fois, pas de réponses. J'ai laissé un avis de passage"
click at [350, 175] on div "Marquer comme terminé" at bounding box center [370, 175] width 76 height 11
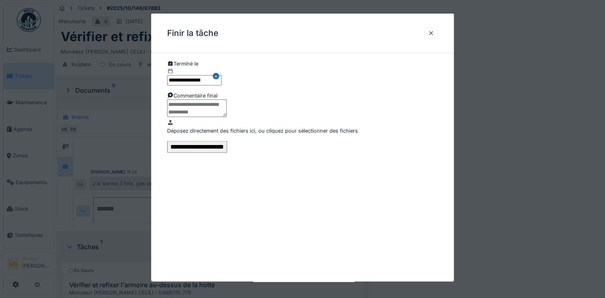
click at [227, 117] on textarea at bounding box center [197, 108] width 60 height 18
paste textarea "**********"
type textarea "**********"
click at [227, 153] on input "**********" at bounding box center [197, 147] width 60 height 12
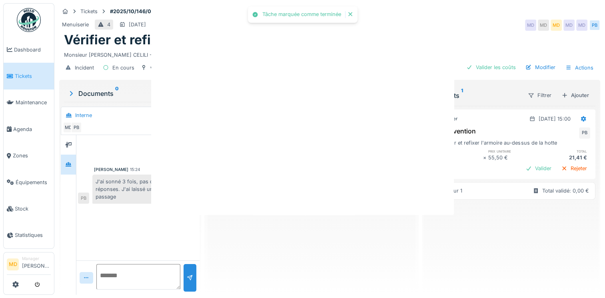
scroll to position [0, 0]
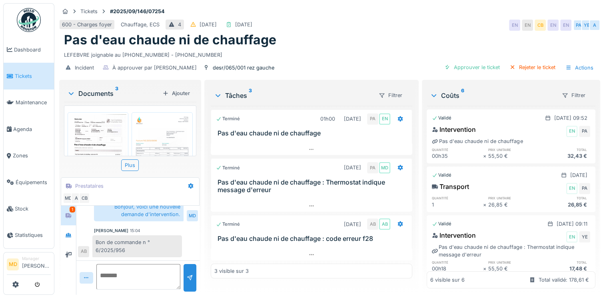
scroll to position [11, 0]
click at [66, 233] on icon at bounding box center [69, 235] width 6 height 4
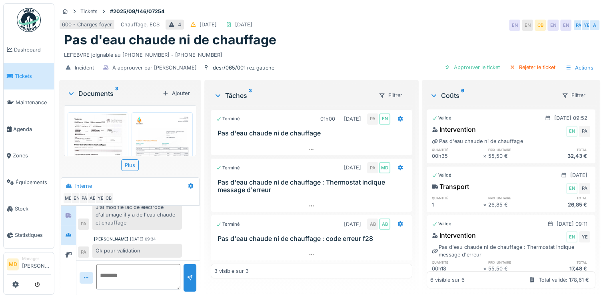
click at [67, 215] on div at bounding box center [68, 215] width 12 height 13
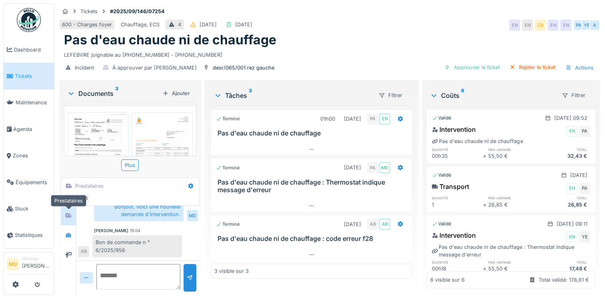
scroll to position [51, 0]
click at [98, 132] on img at bounding box center [98, 154] width 57 height 80
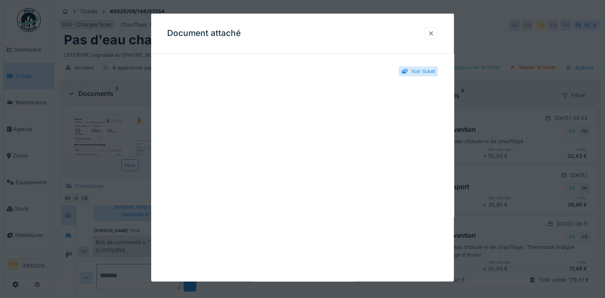
click at [433, 38] on div at bounding box center [432, 33] width 14 height 12
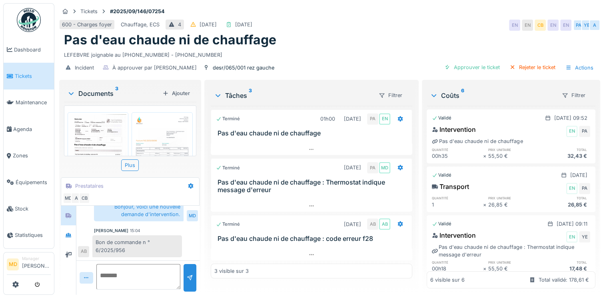
click at [146, 128] on img at bounding box center [162, 154] width 57 height 80
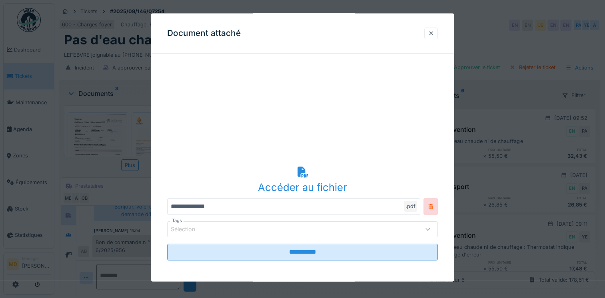
scroll to position [0, 0]
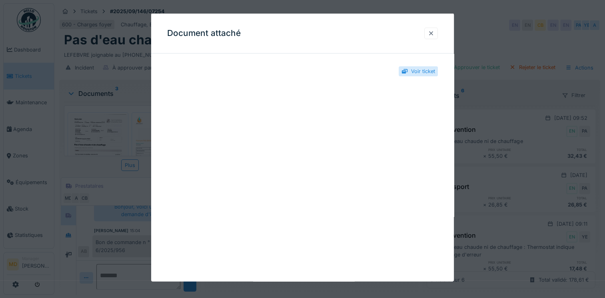
click at [435, 34] on div at bounding box center [431, 33] width 6 height 8
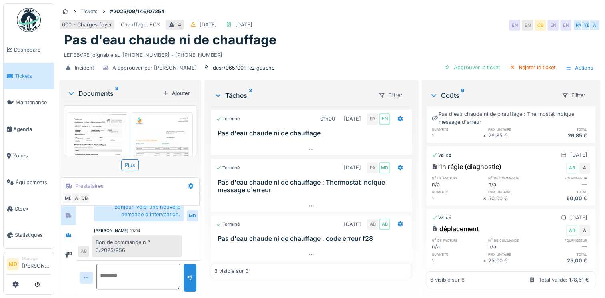
click at [155, 122] on img at bounding box center [162, 154] width 57 height 80
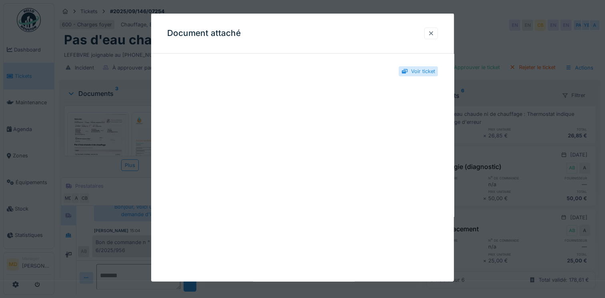
click at [438, 34] on div at bounding box center [432, 33] width 14 height 12
